Goal: Find specific page/section: Find specific page/section

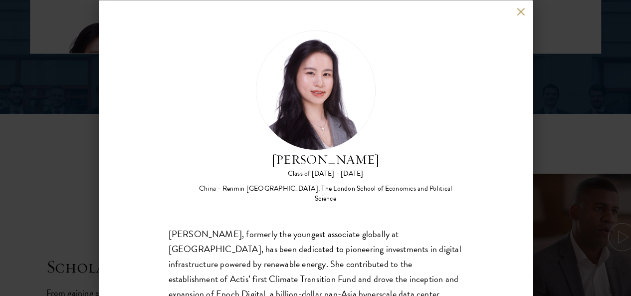
click at [518, 12] on button at bounding box center [521, 11] width 8 height 8
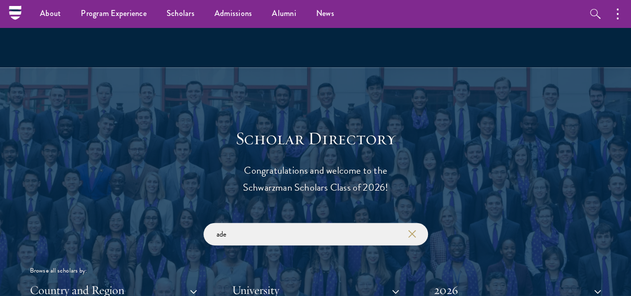
scroll to position [959, 0]
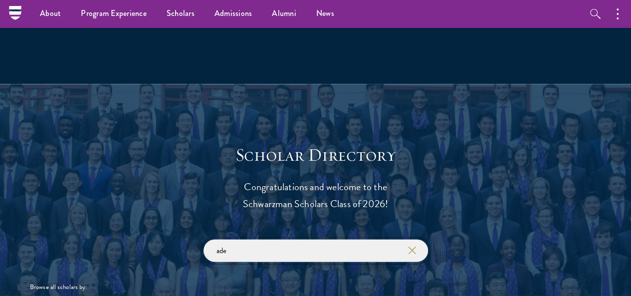
click at [244, 239] on input "ade" at bounding box center [316, 250] width 224 height 22
type input "a"
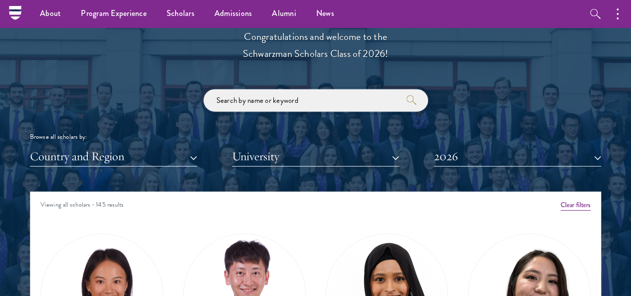
scroll to position [1109, 0]
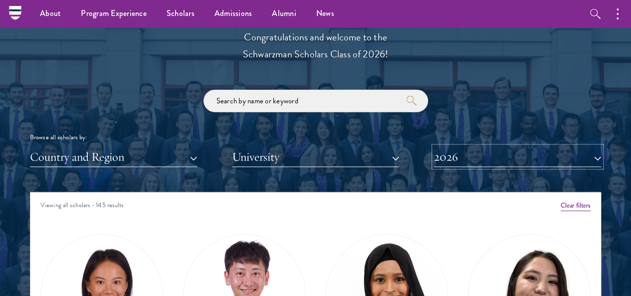
click at [456, 147] on button "2026" at bounding box center [517, 157] width 167 height 20
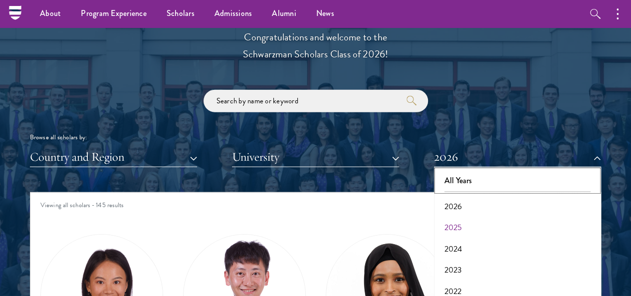
click at [464, 171] on button "All Years" at bounding box center [517, 180] width 161 height 21
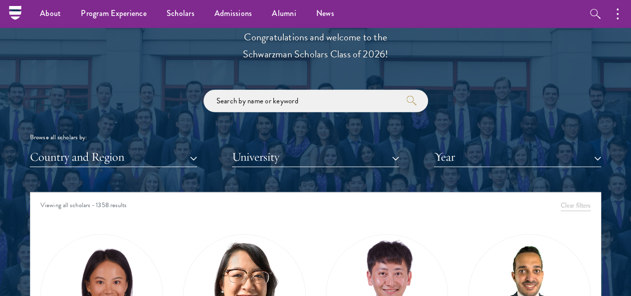
click at [596, 128] on div at bounding box center [315, 243] width 631 height 617
